Goal: Information Seeking & Learning: Check status

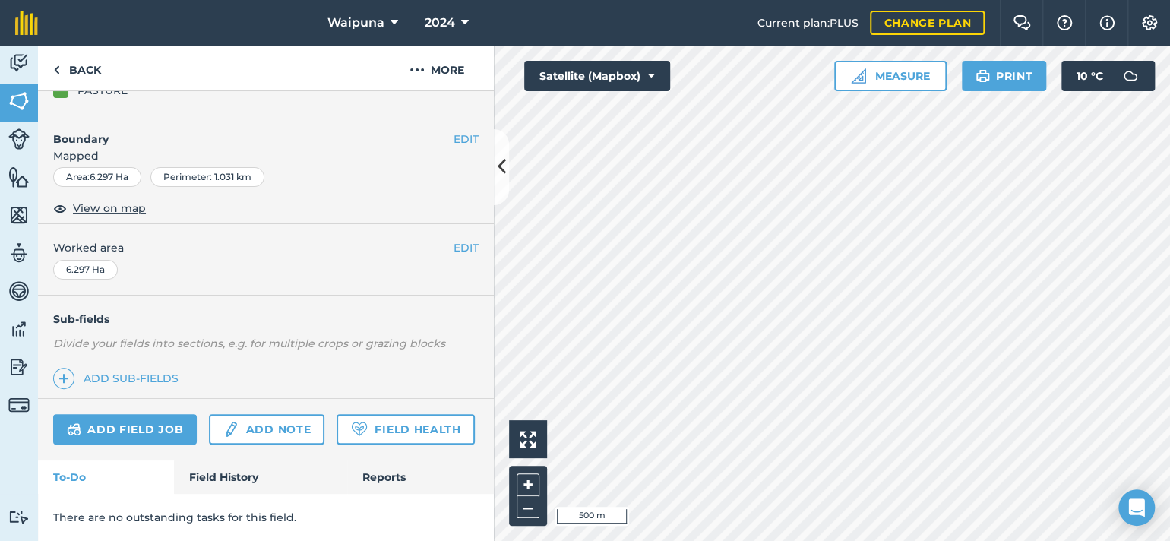
scroll to position [335, 0]
click at [222, 468] on link "Field History" at bounding box center [260, 476] width 172 height 33
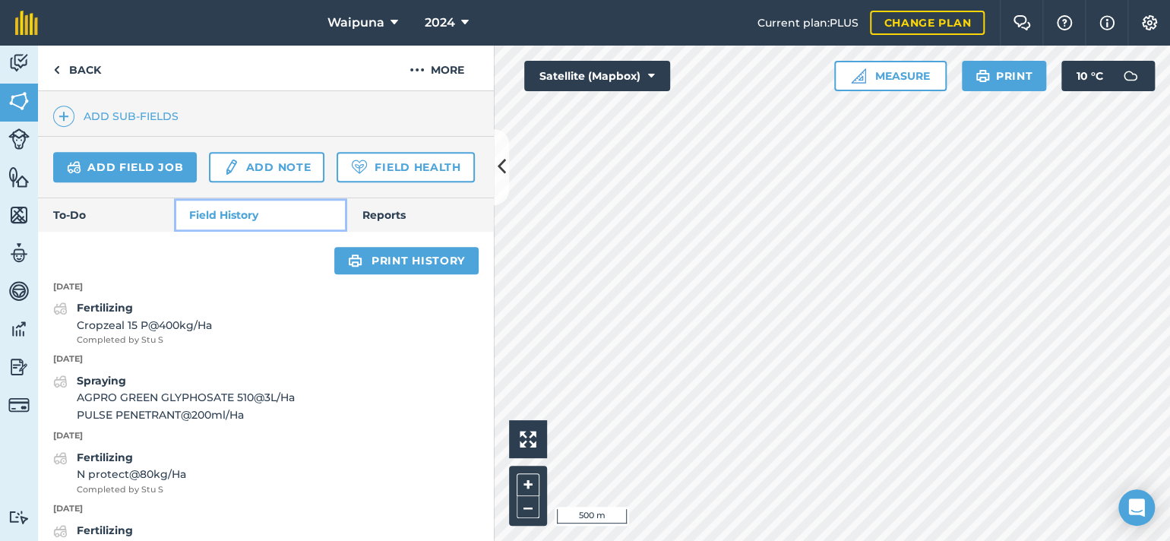
scroll to position [639, 0]
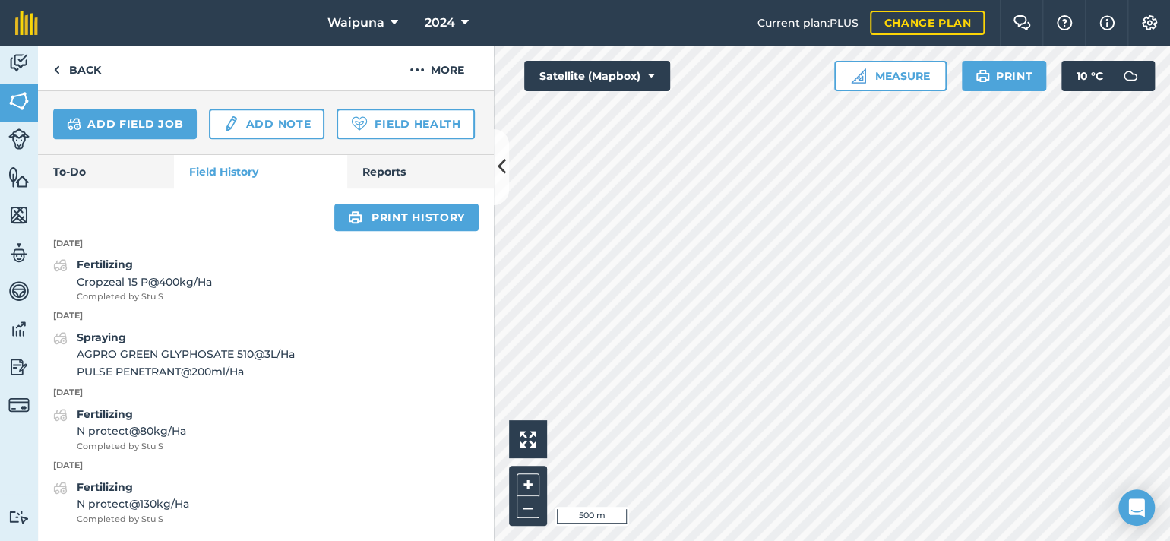
scroll to position [392, 0]
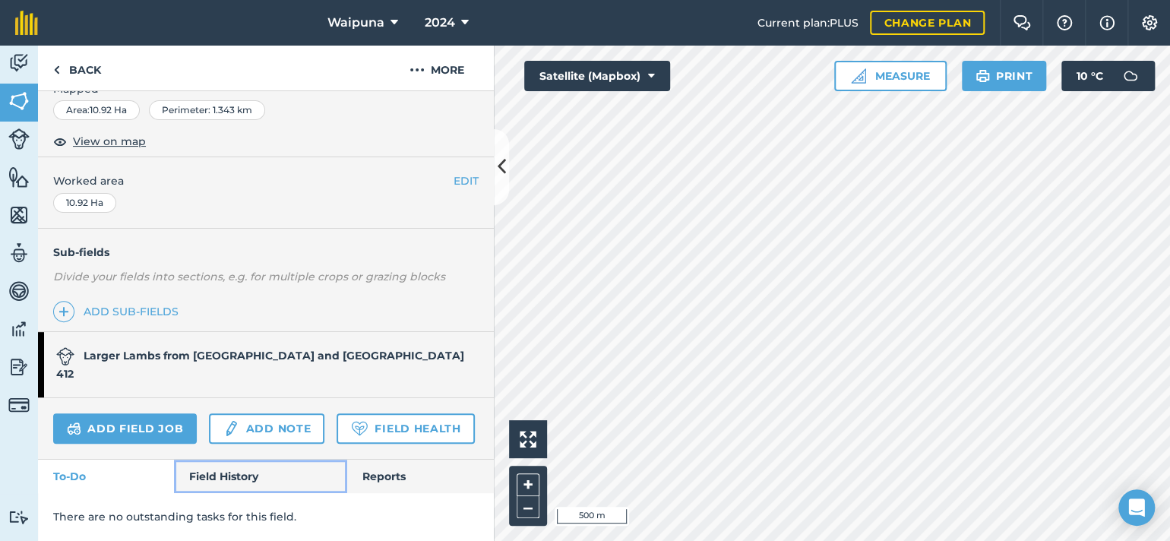
click at [229, 463] on link "Field History" at bounding box center [260, 476] width 172 height 33
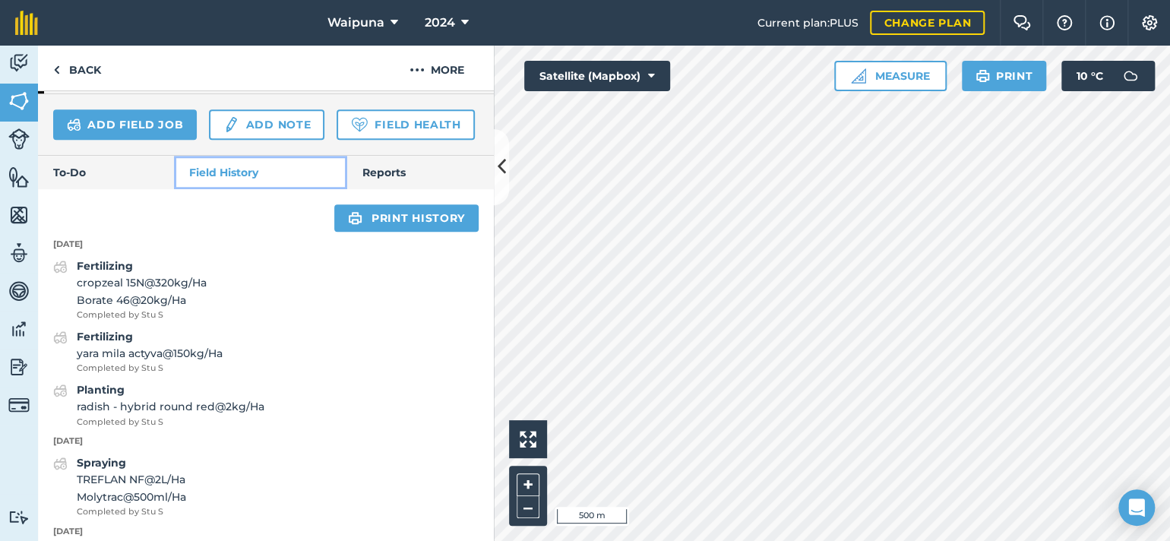
scroll to position [696, 0]
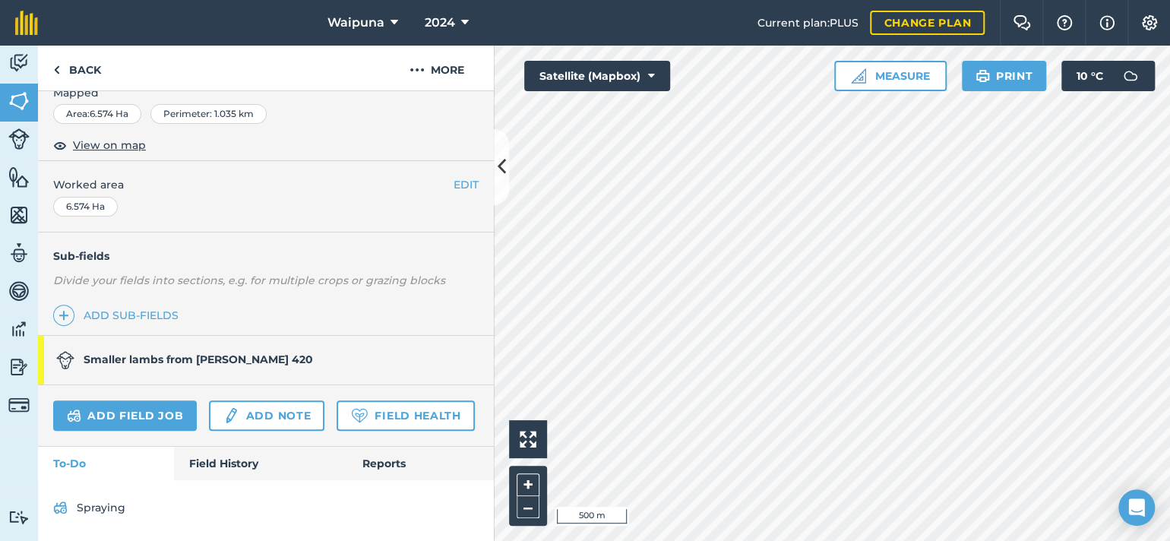
scroll to position [408, 0]
click at [236, 463] on link "Field History" at bounding box center [260, 463] width 172 height 33
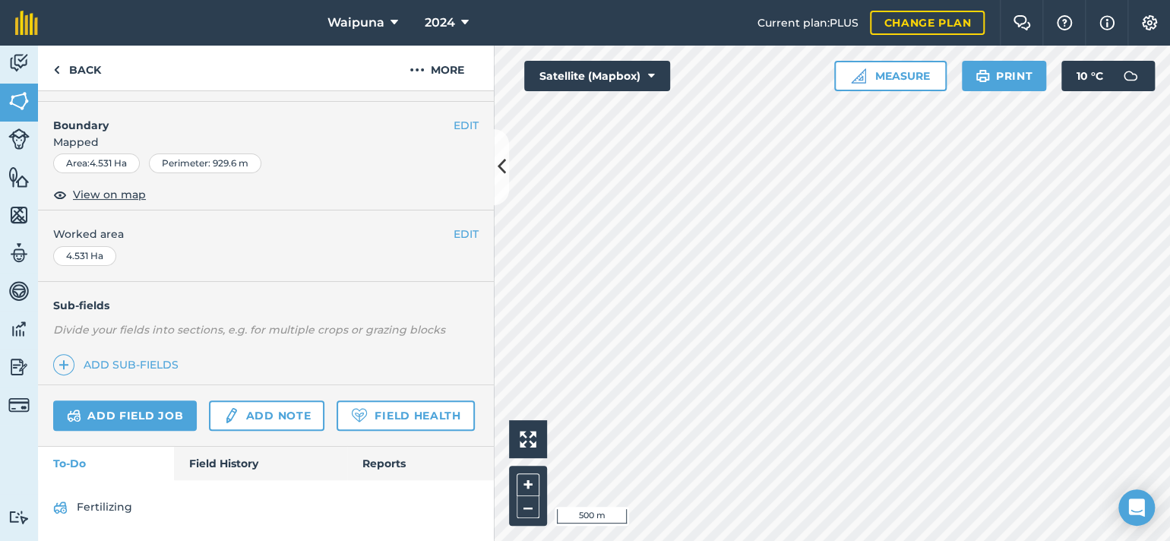
scroll to position [352, 0]
click at [195, 457] on link "Field History" at bounding box center [260, 463] width 172 height 33
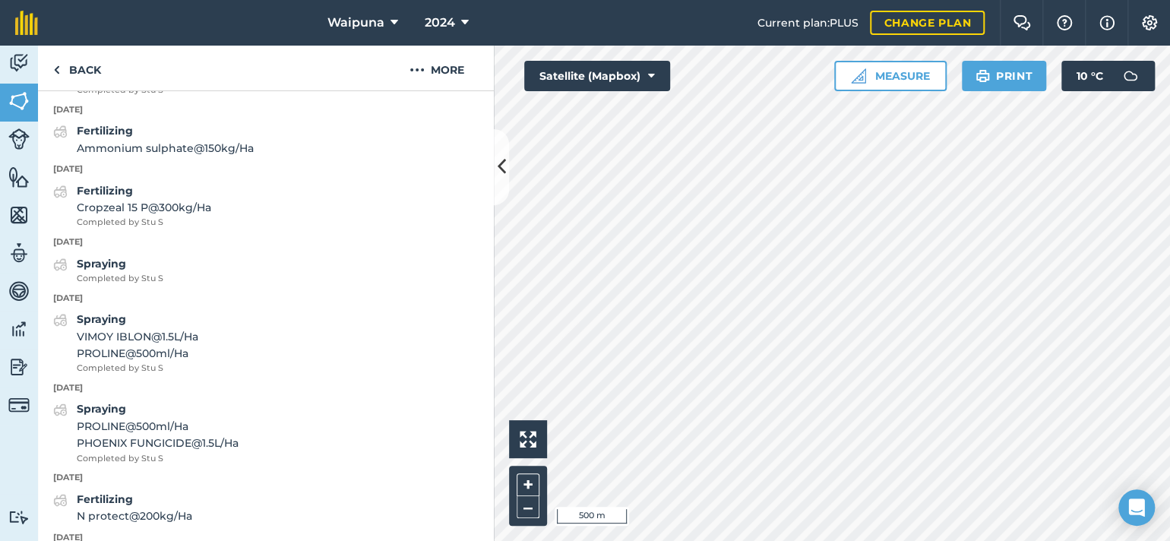
scroll to position [960, 0]
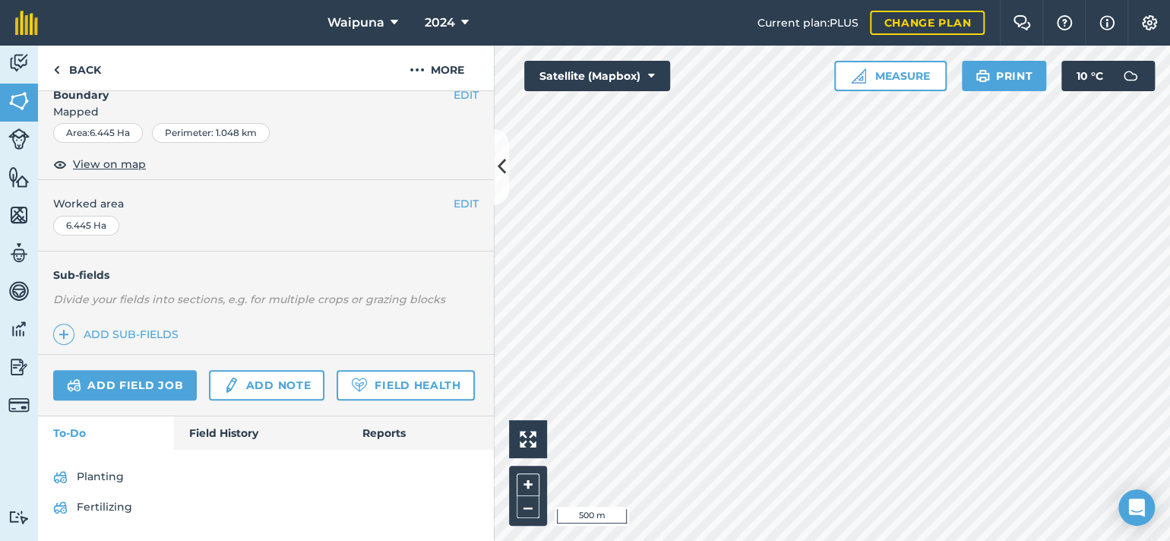
scroll to position [385, 0]
click at [231, 429] on link "Field History" at bounding box center [260, 432] width 172 height 33
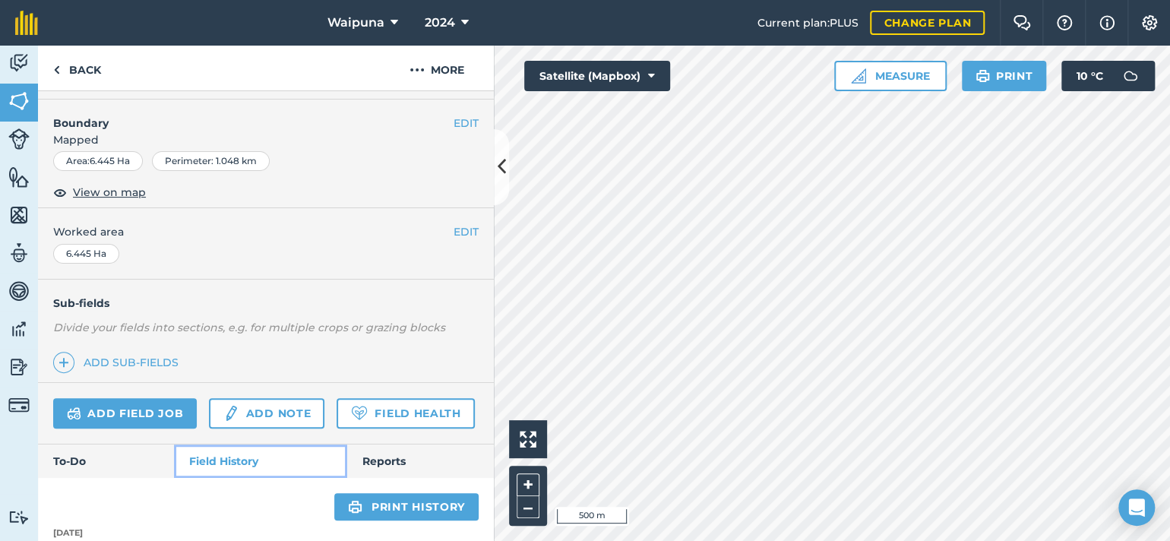
scroll to position [157, 0]
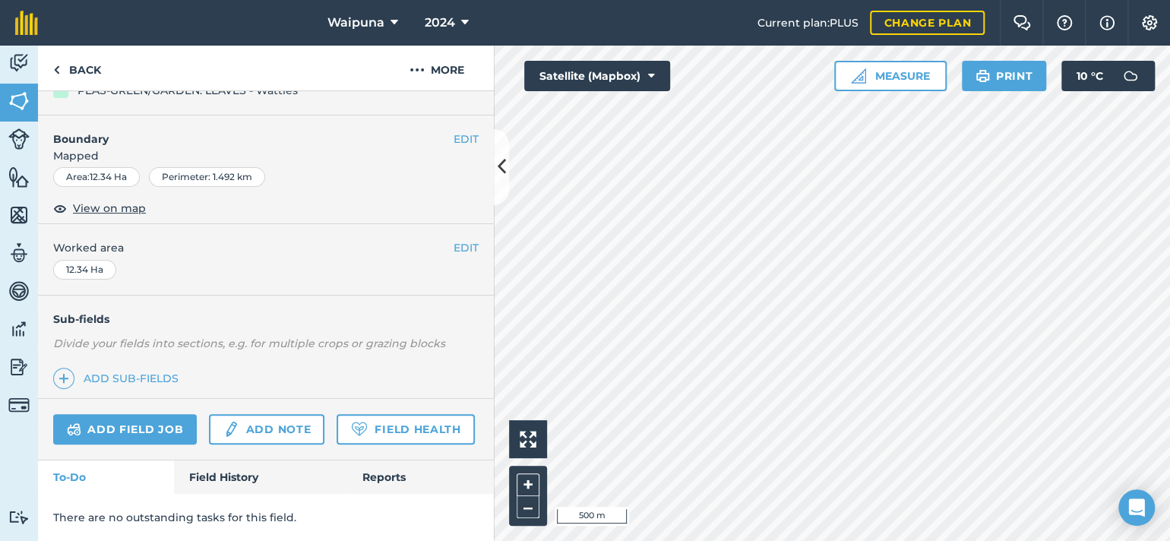
scroll to position [335, 0]
click at [229, 470] on link "Field History" at bounding box center [260, 476] width 172 height 33
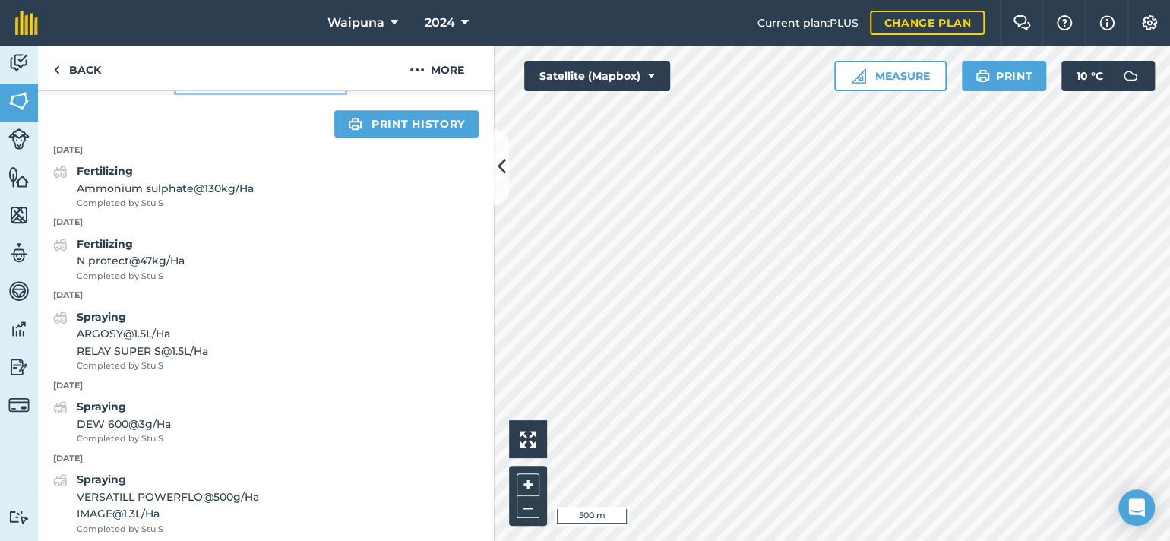
scroll to position [639, 0]
